Goal: Find specific page/section: Find specific page/section

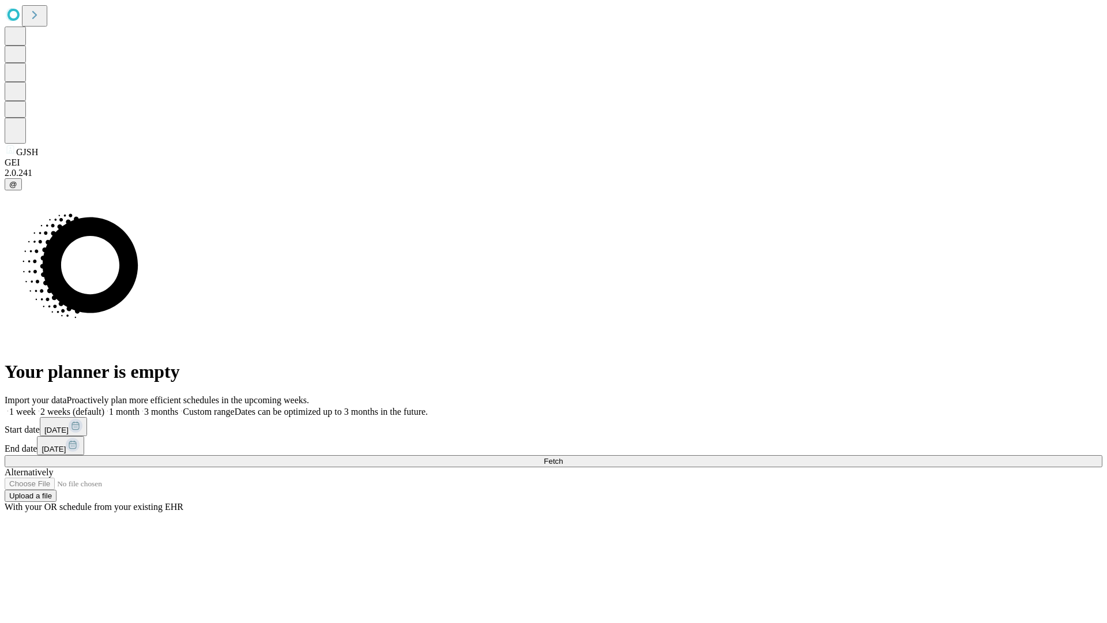
click at [563, 457] on span "Fetch" at bounding box center [553, 461] width 19 height 9
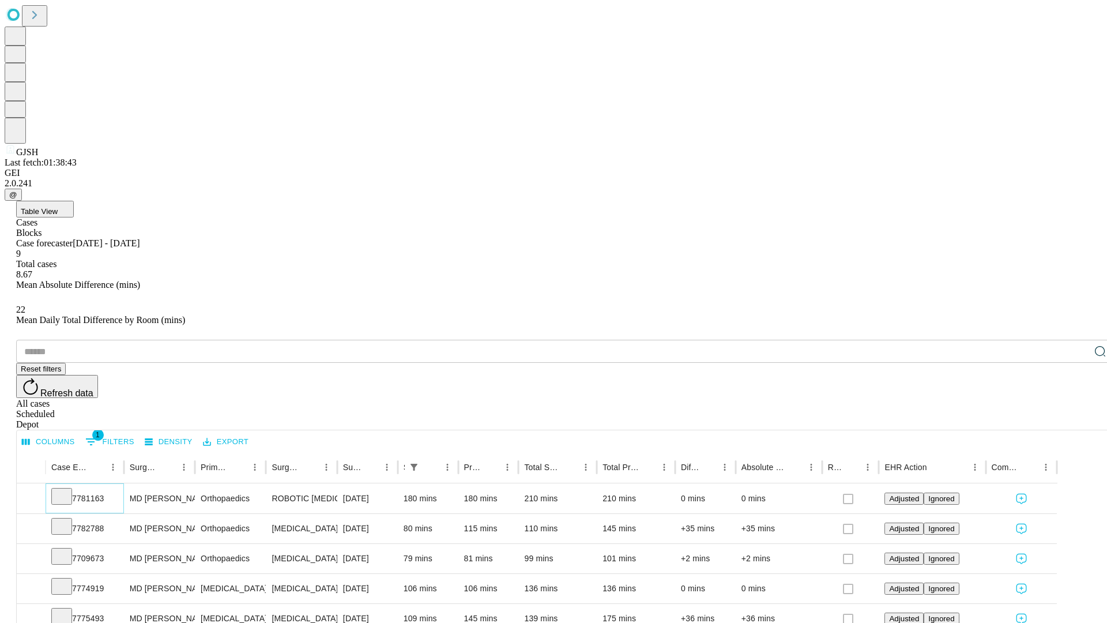
click at [67, 489] on icon at bounding box center [62, 495] width 12 height 12
